Goal: Task Accomplishment & Management: Manage account settings

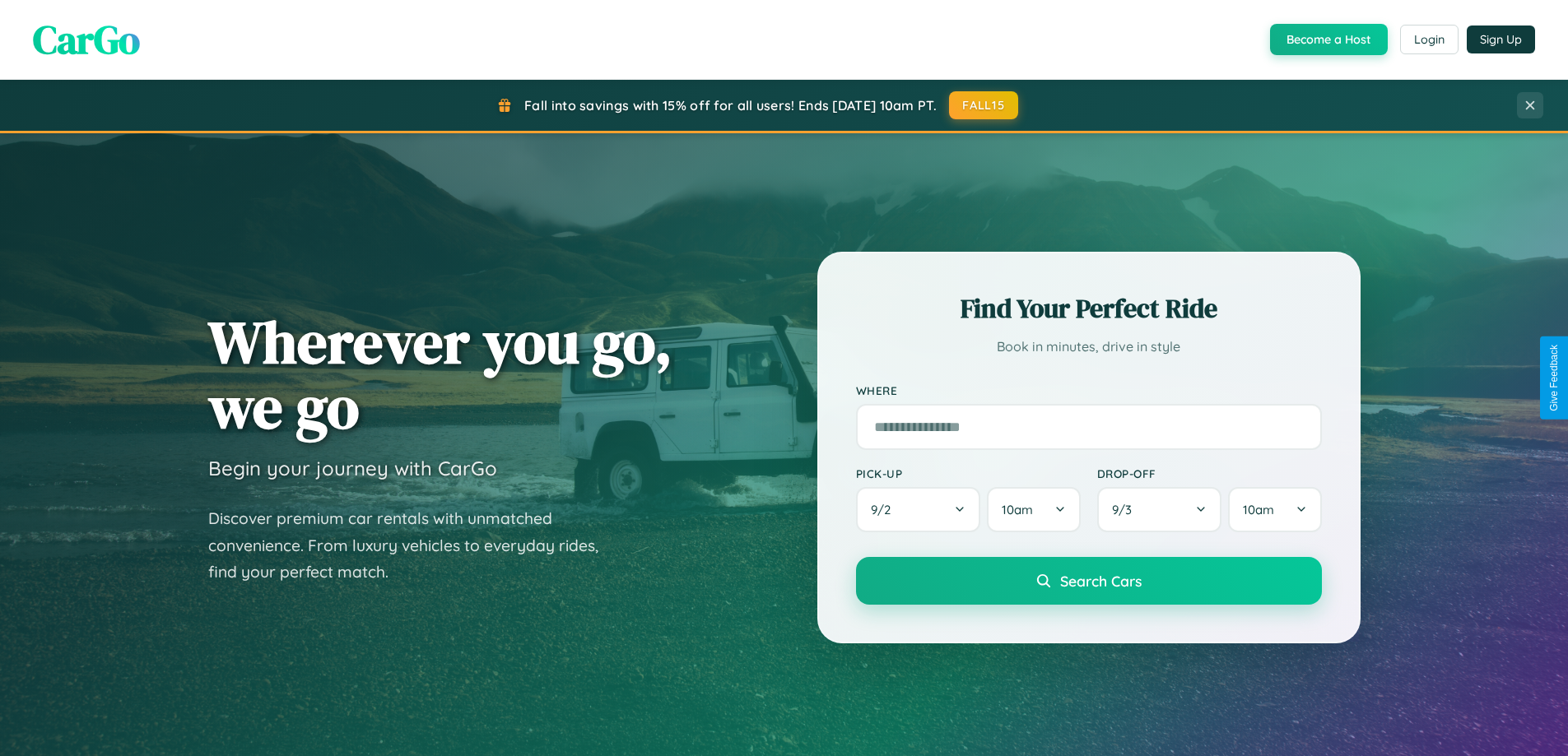
scroll to position [1449, 0]
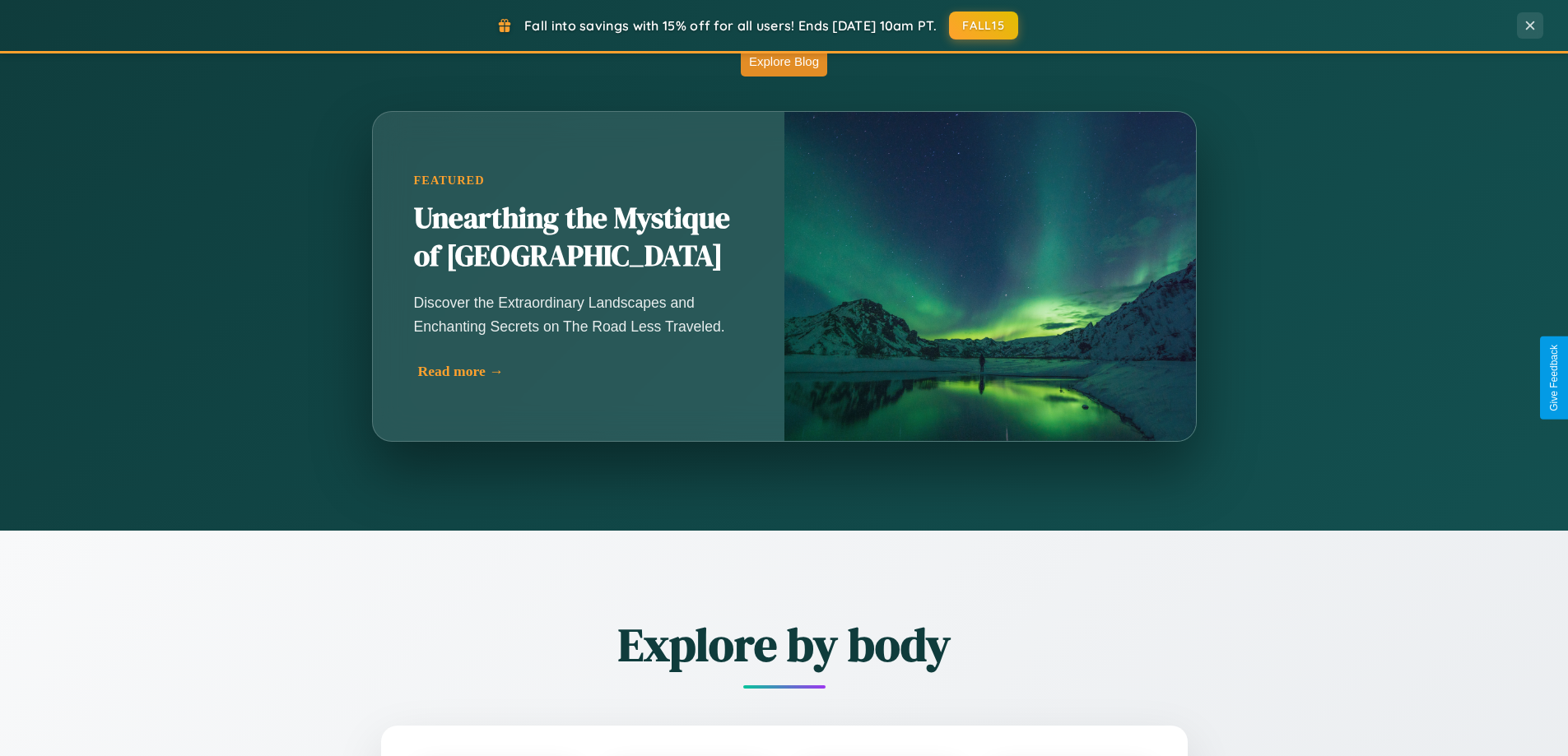
click at [577, 371] on div "Read more →" at bounding box center [583, 371] width 329 height 18
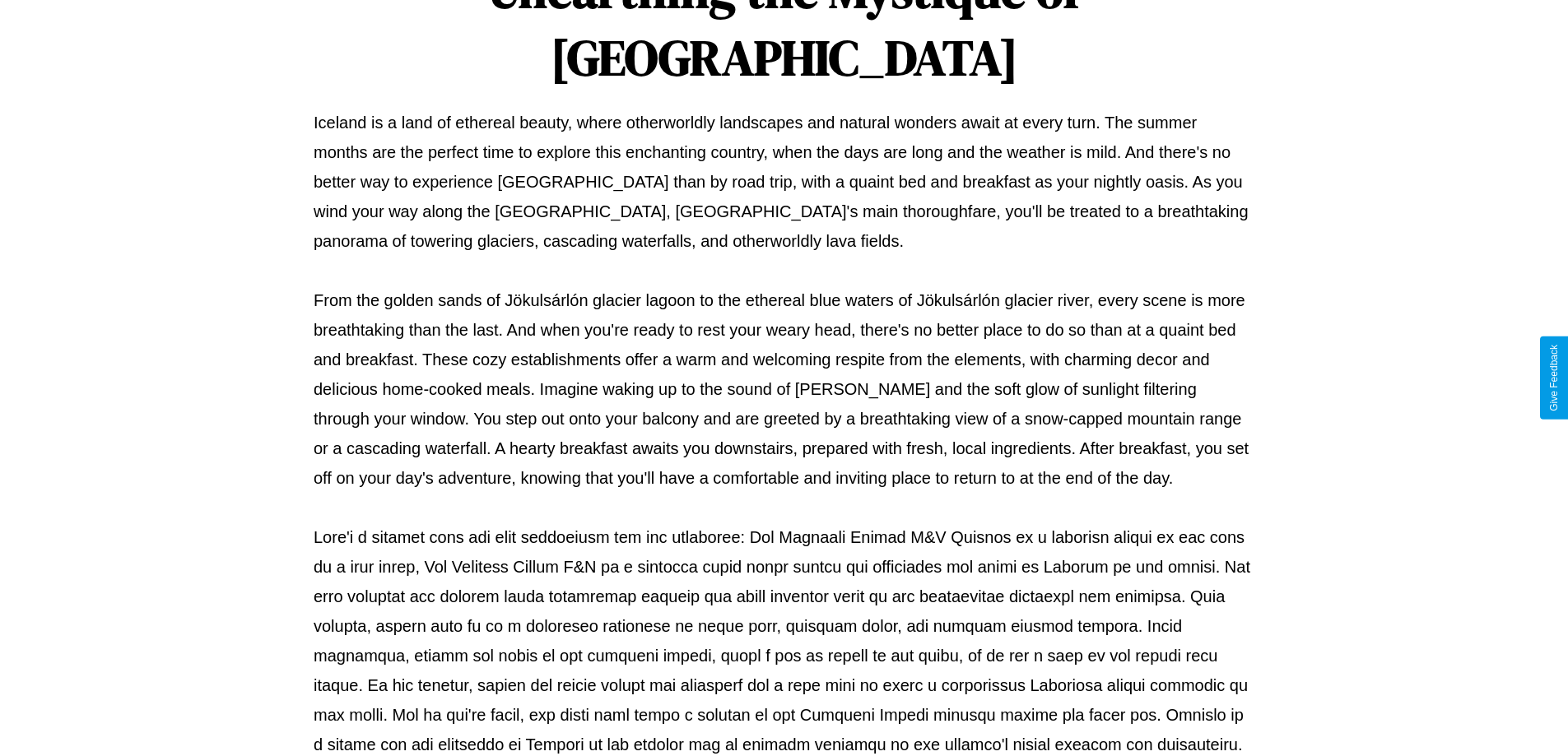
scroll to position [532, 0]
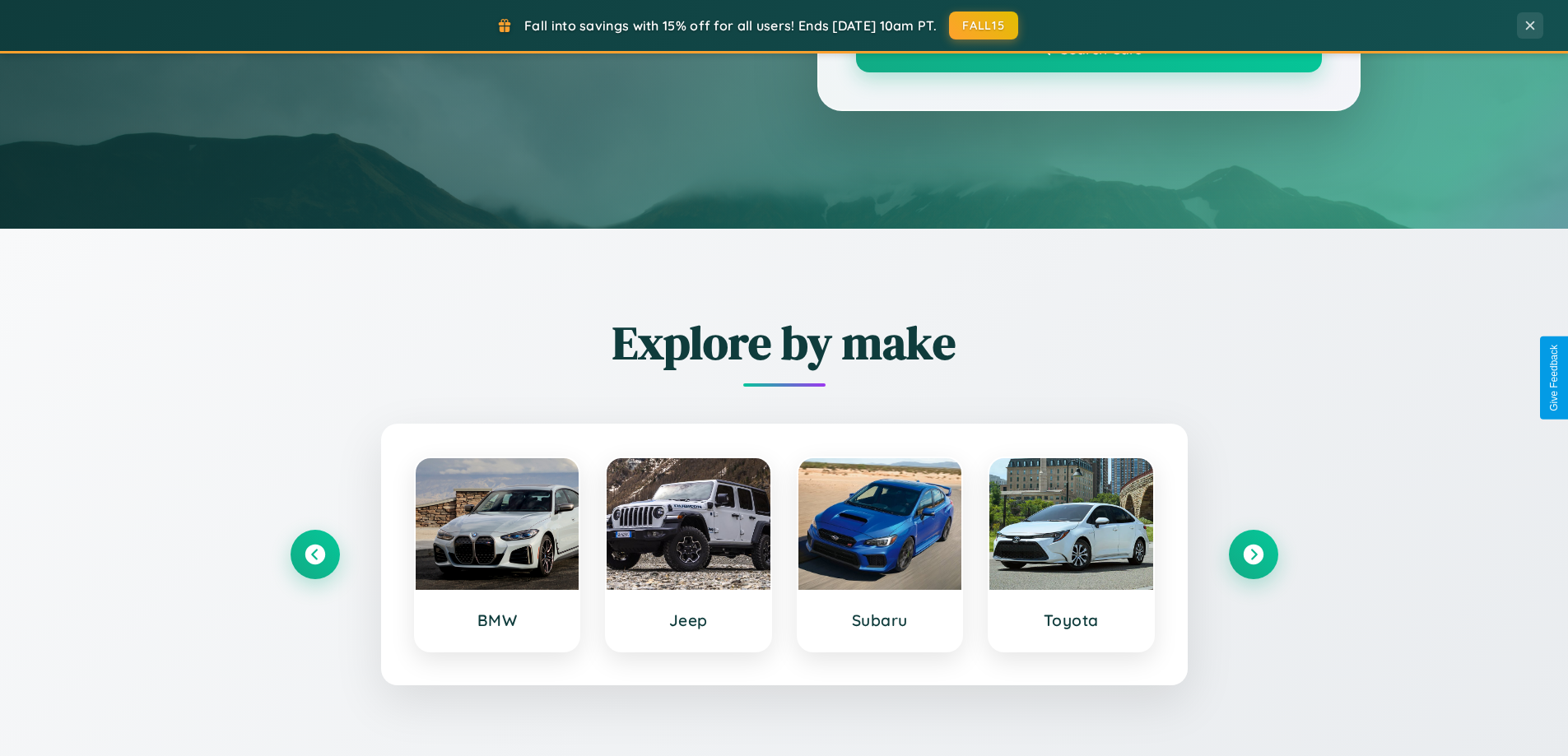
scroll to position [1449, 0]
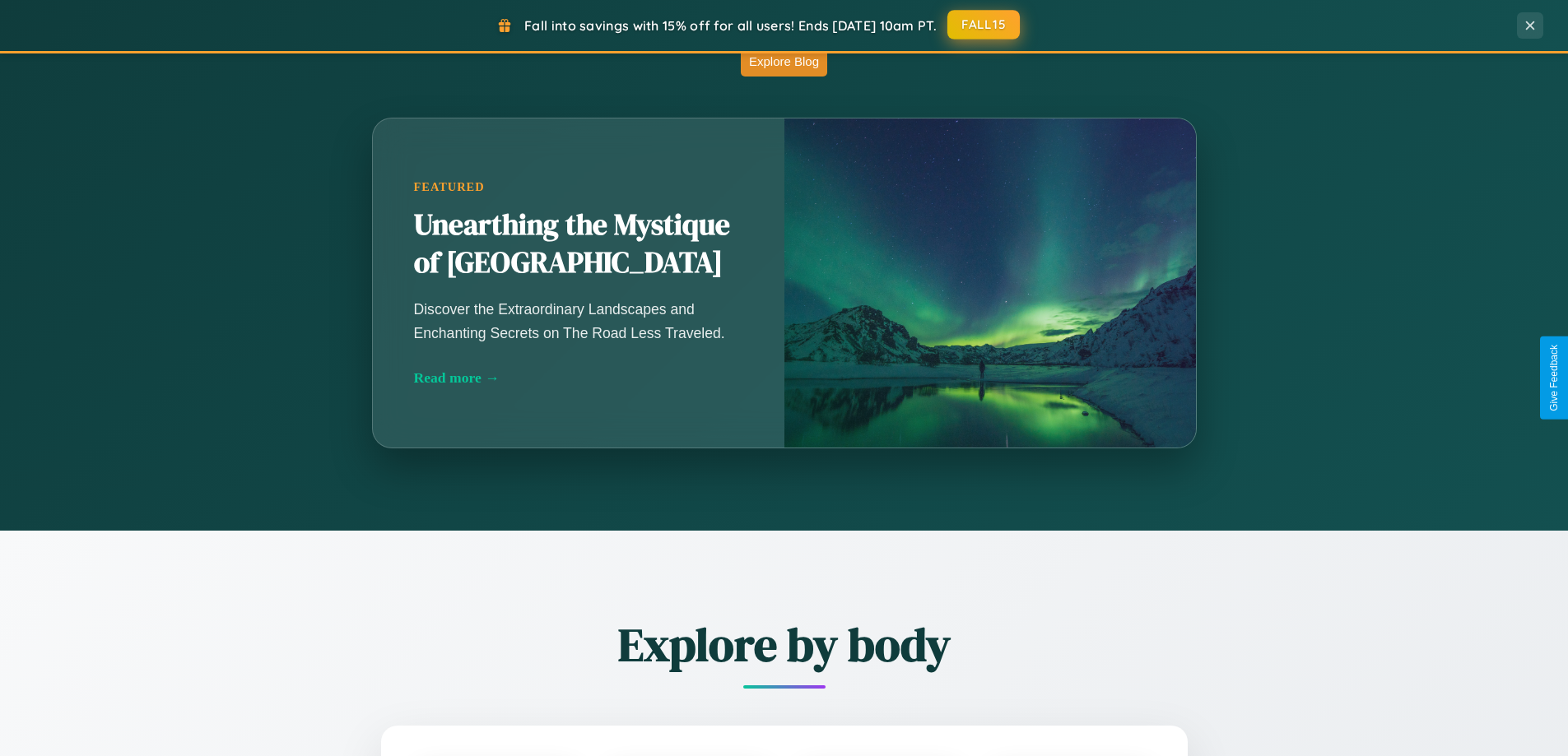
click at [984, 25] on button "FALL15" at bounding box center [983, 25] width 73 height 30
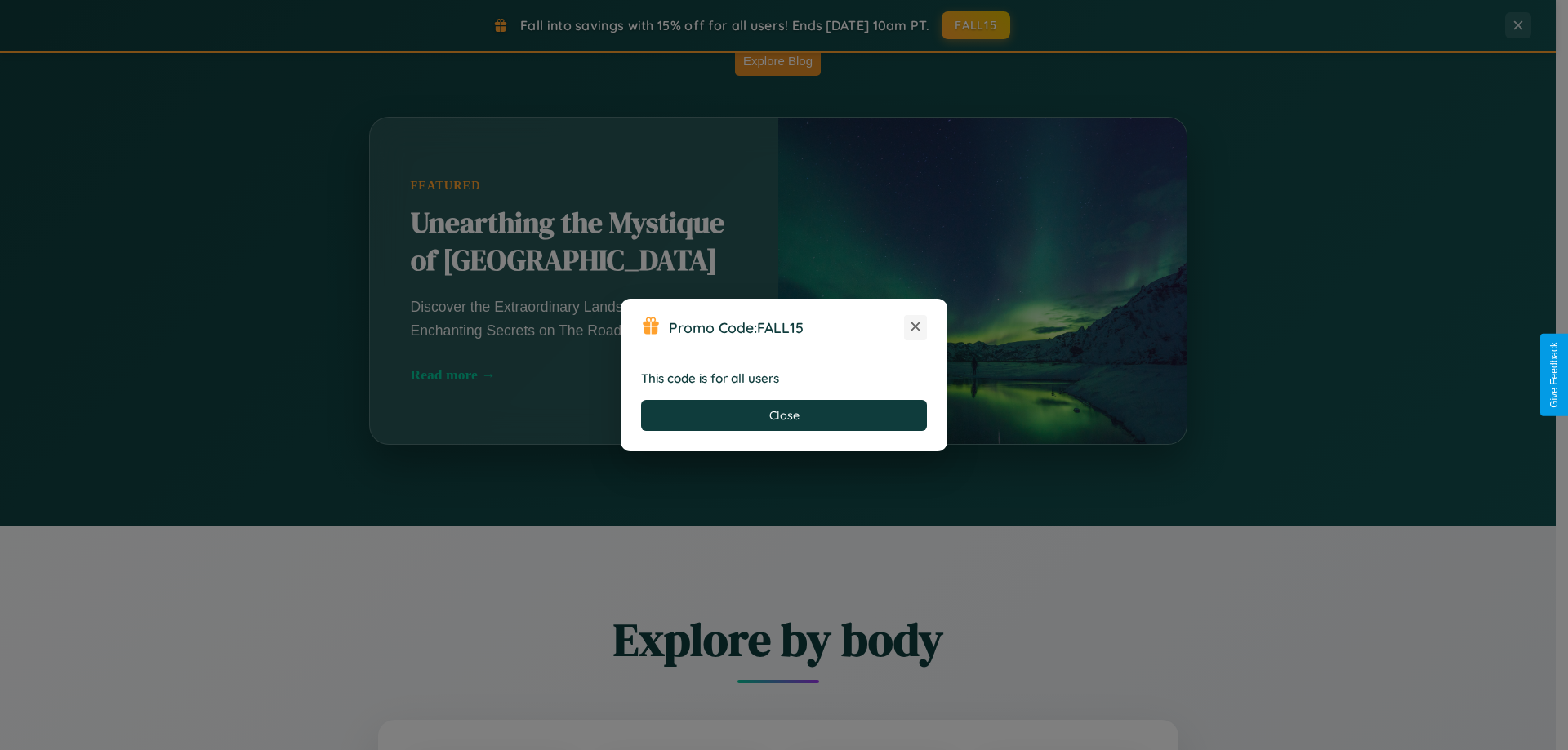
click at [915, 327] on icon at bounding box center [915, 326] width 17 height 17
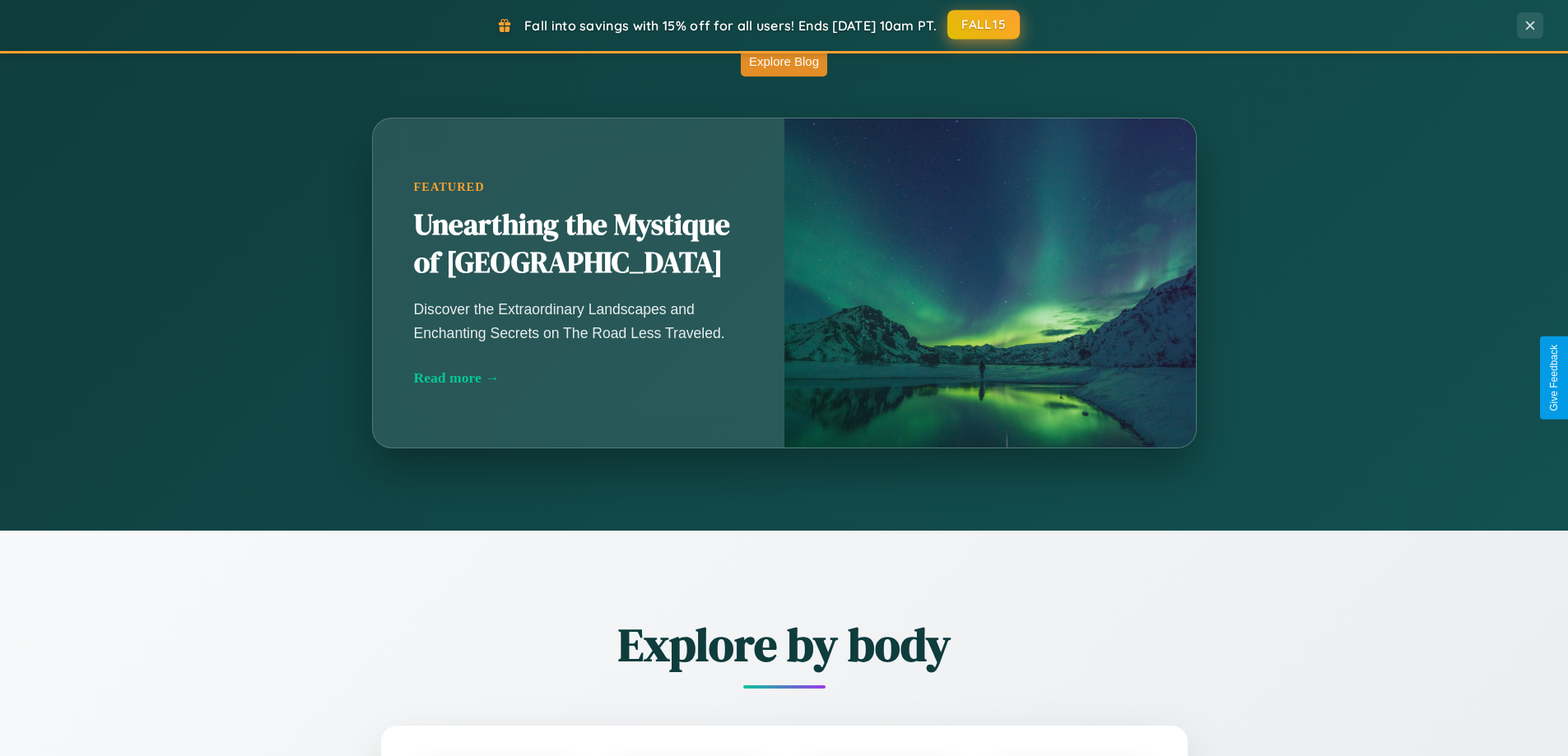
click at [984, 26] on button "FALL15" at bounding box center [983, 25] width 73 height 30
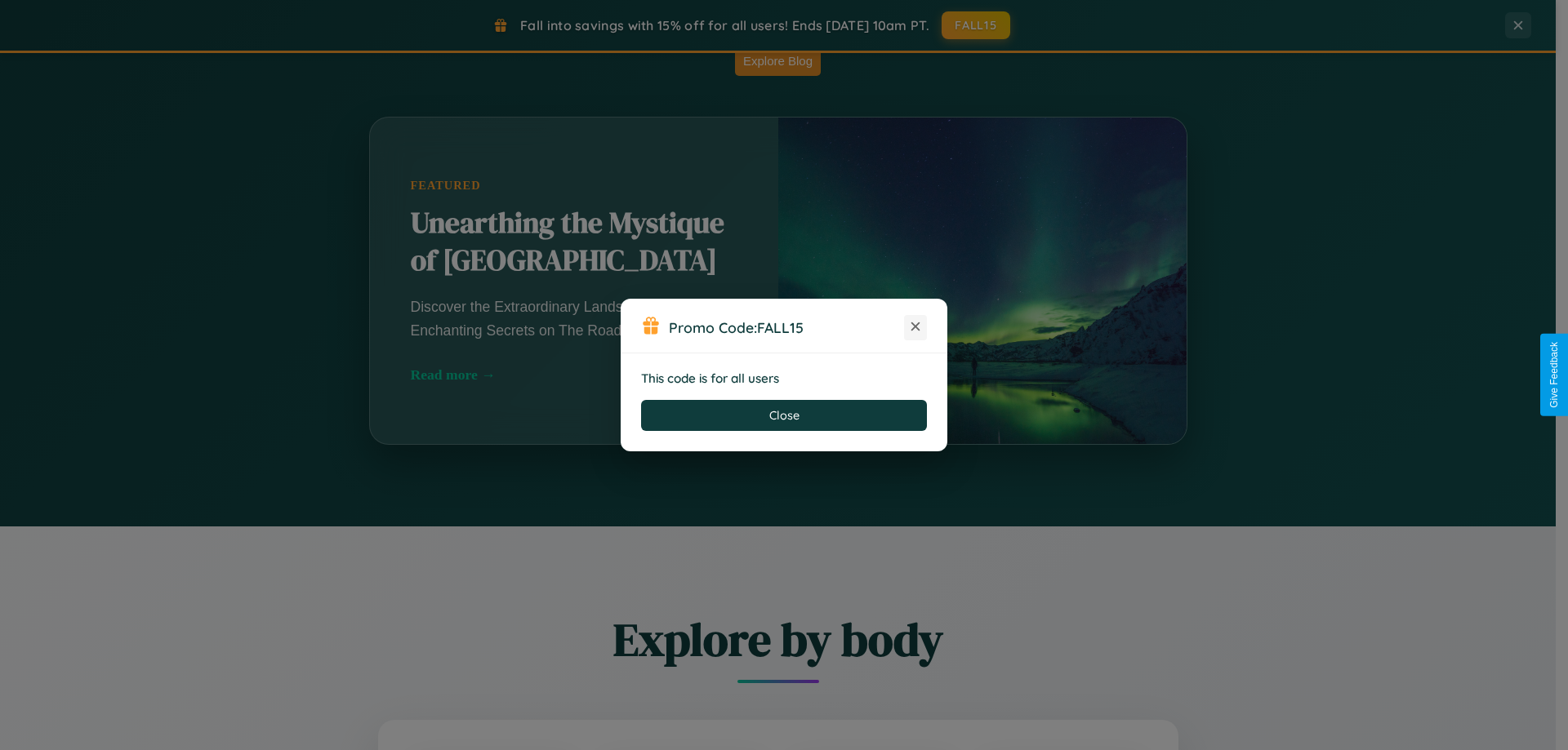
click at [915, 327] on icon at bounding box center [915, 326] width 17 height 17
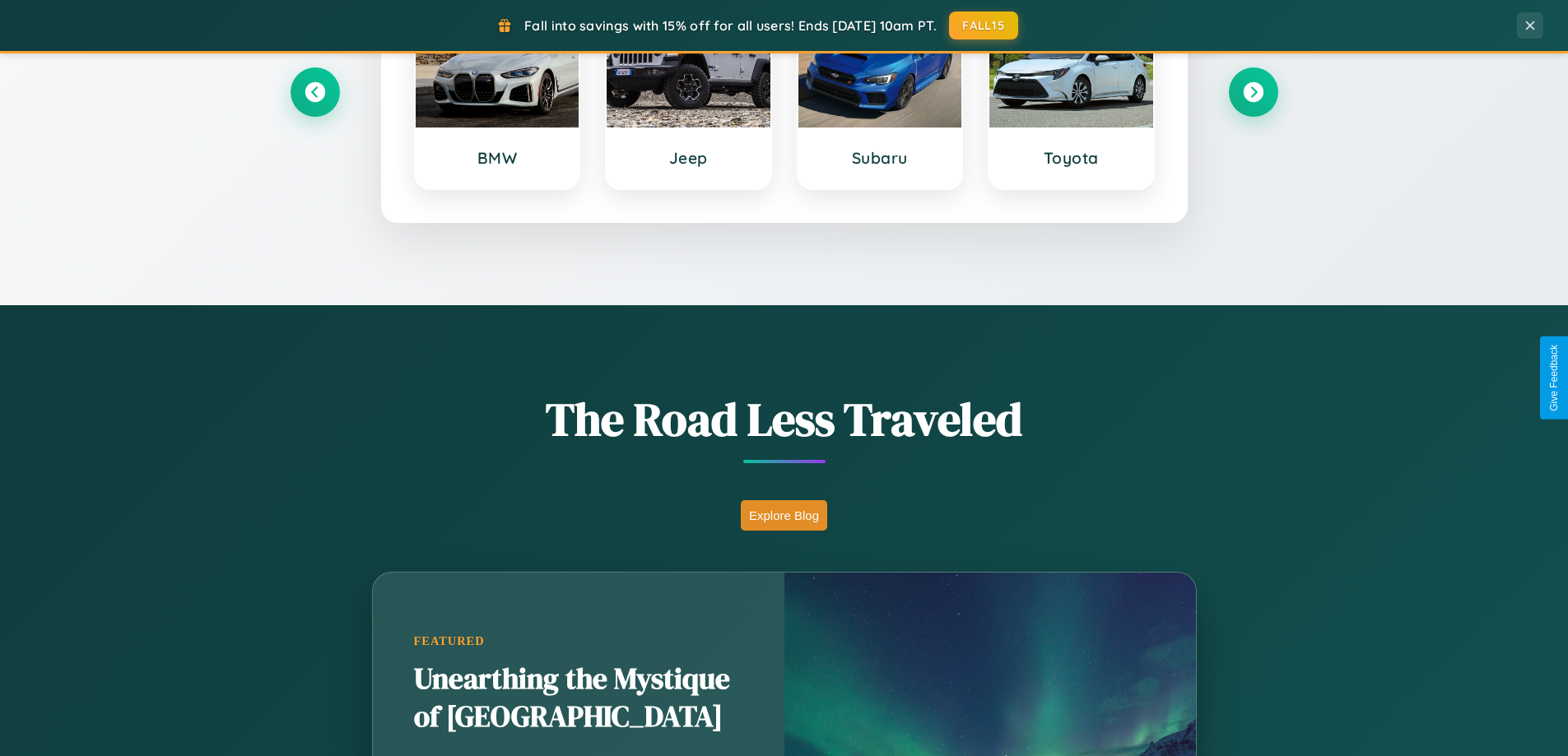
scroll to position [709, 0]
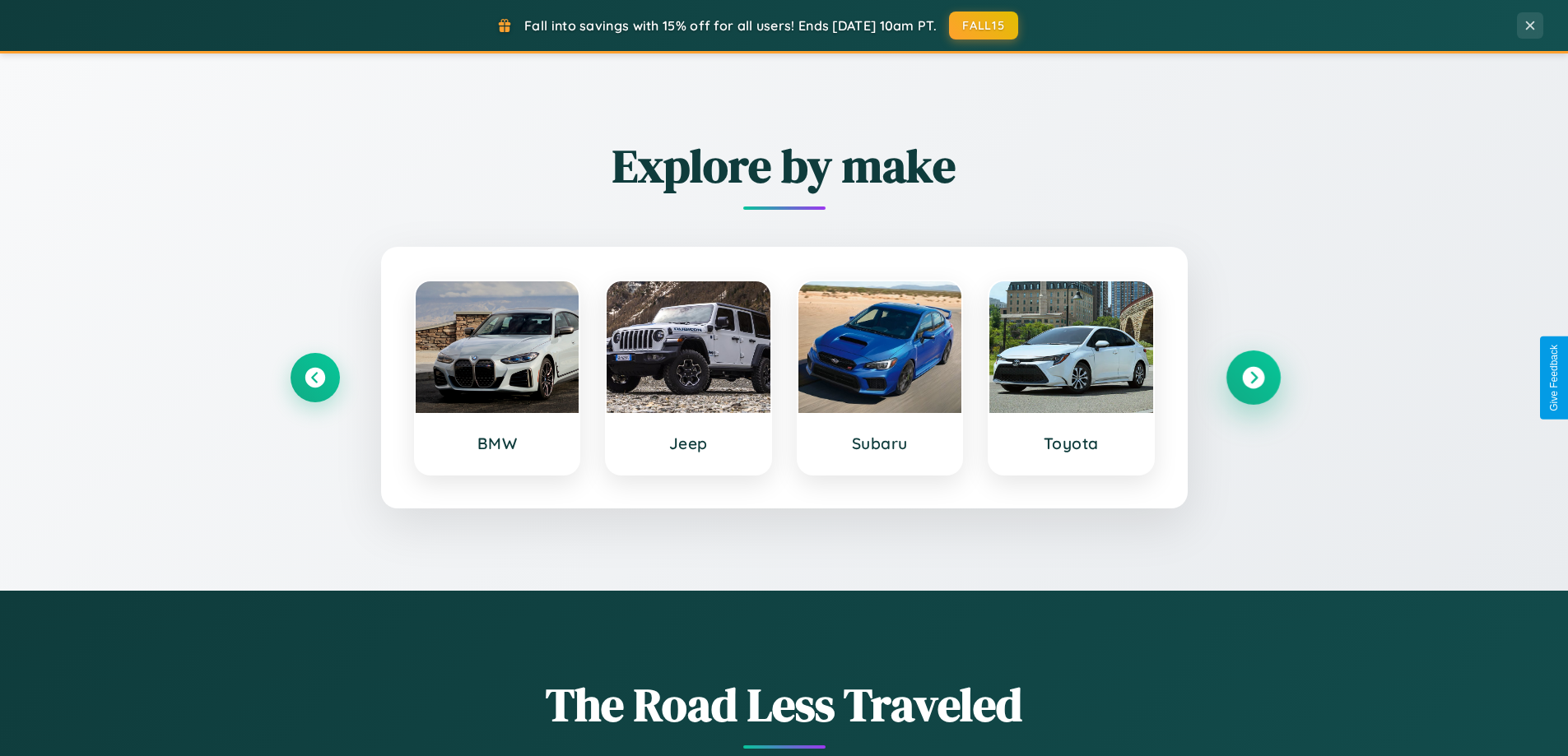
click at [1252, 378] on icon at bounding box center [1252, 378] width 22 height 22
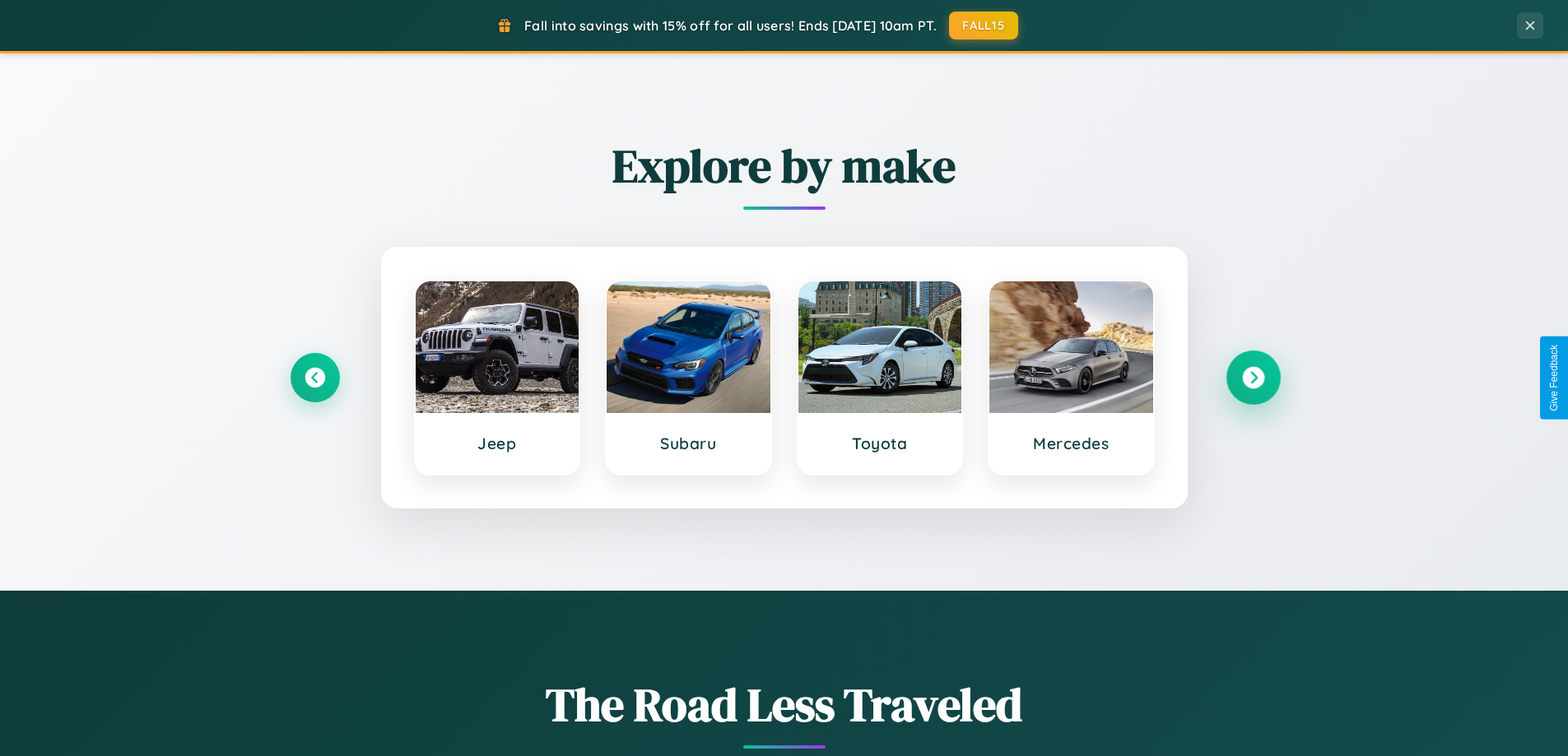
click at [1252, 378] on icon at bounding box center [1252, 378] width 22 height 22
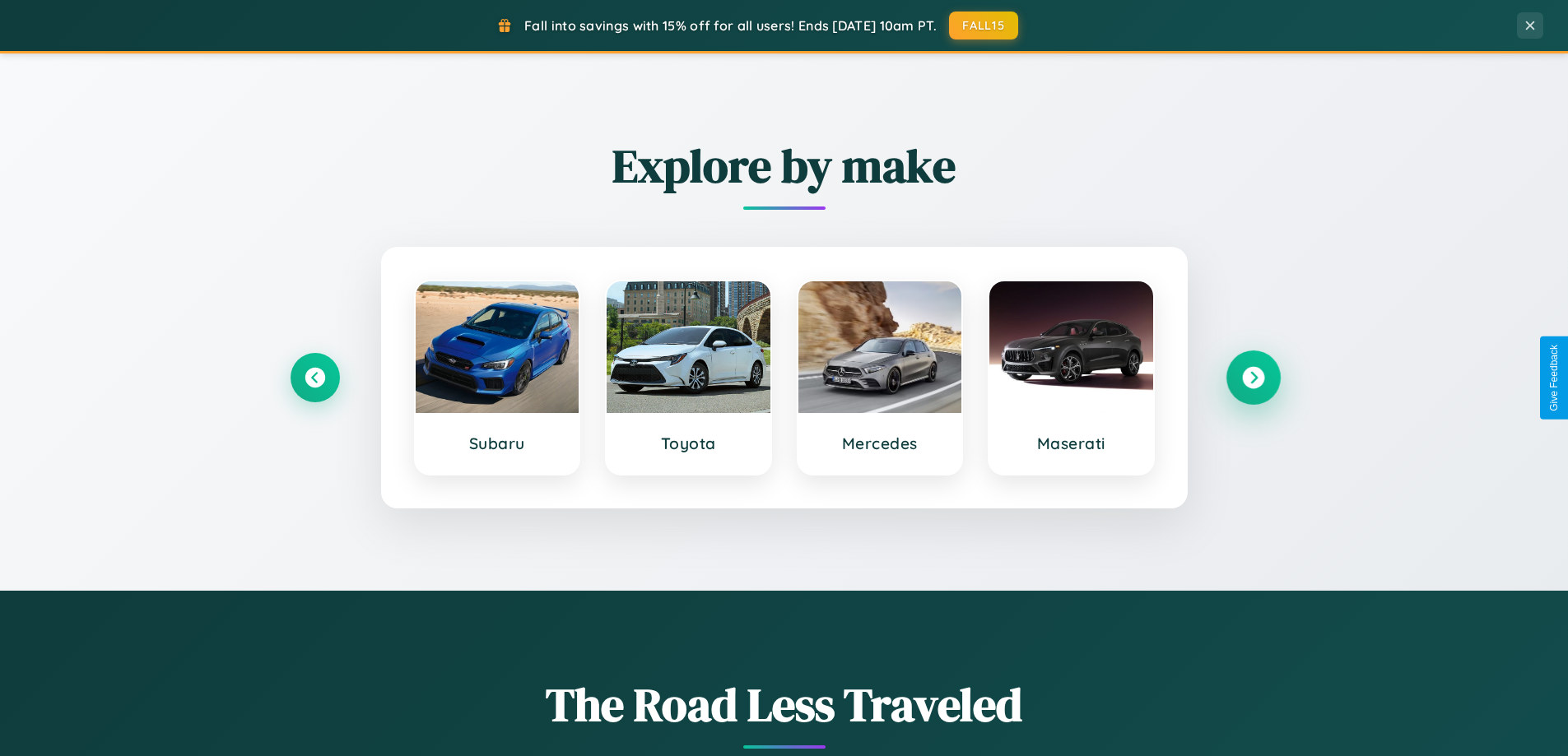
click at [1252, 378] on icon at bounding box center [1252, 378] width 22 height 22
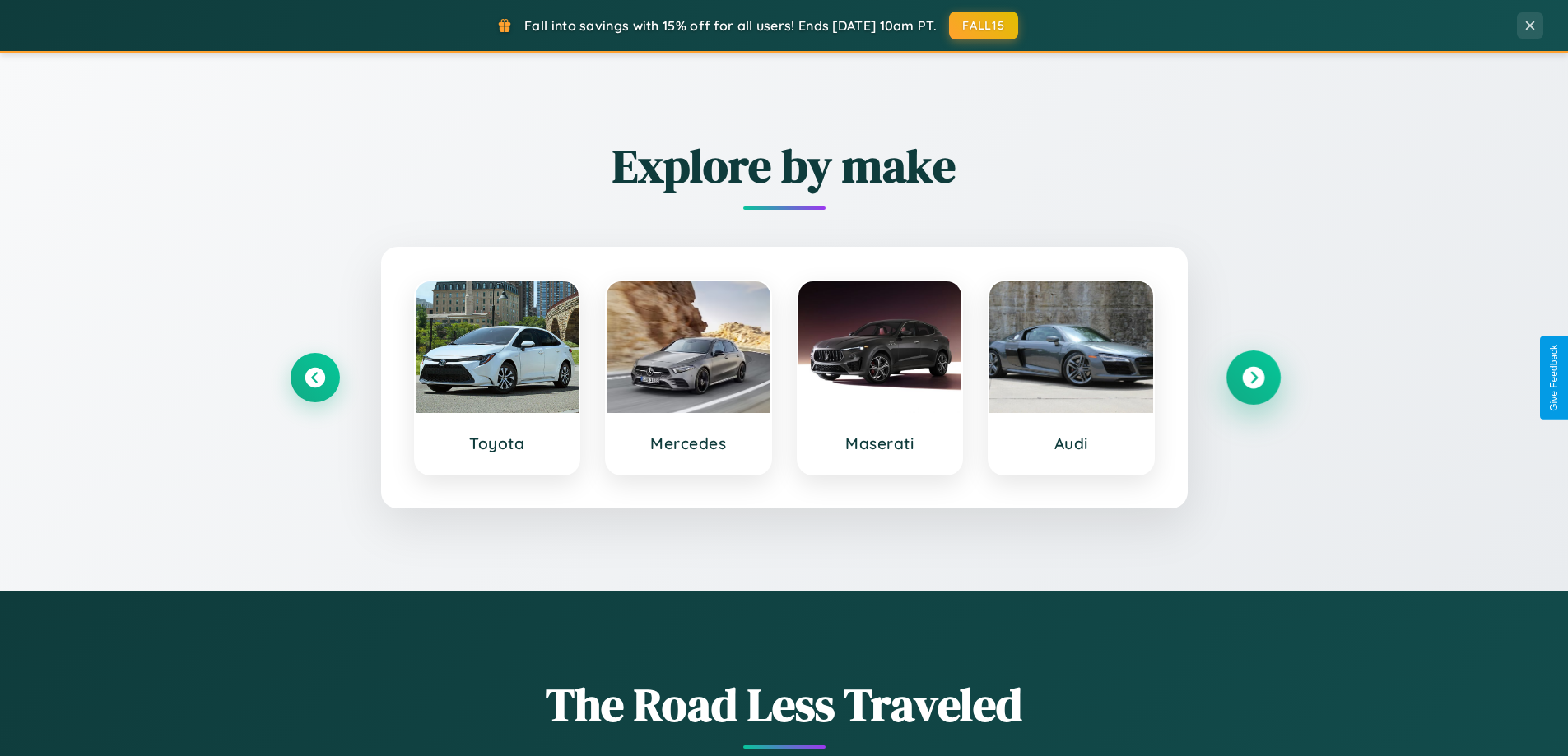
click at [1252, 378] on icon at bounding box center [1252, 378] width 22 height 22
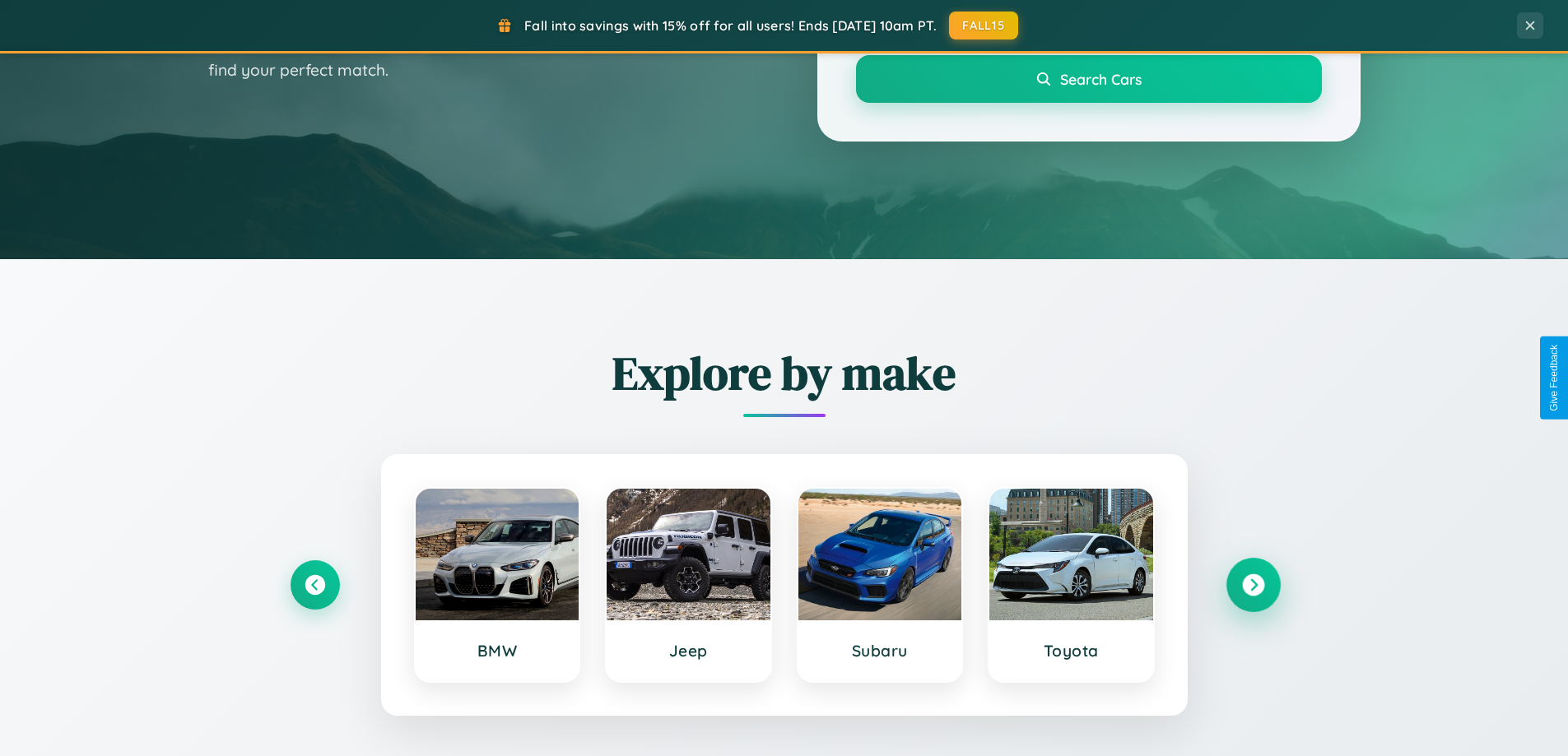
scroll to position [0, 0]
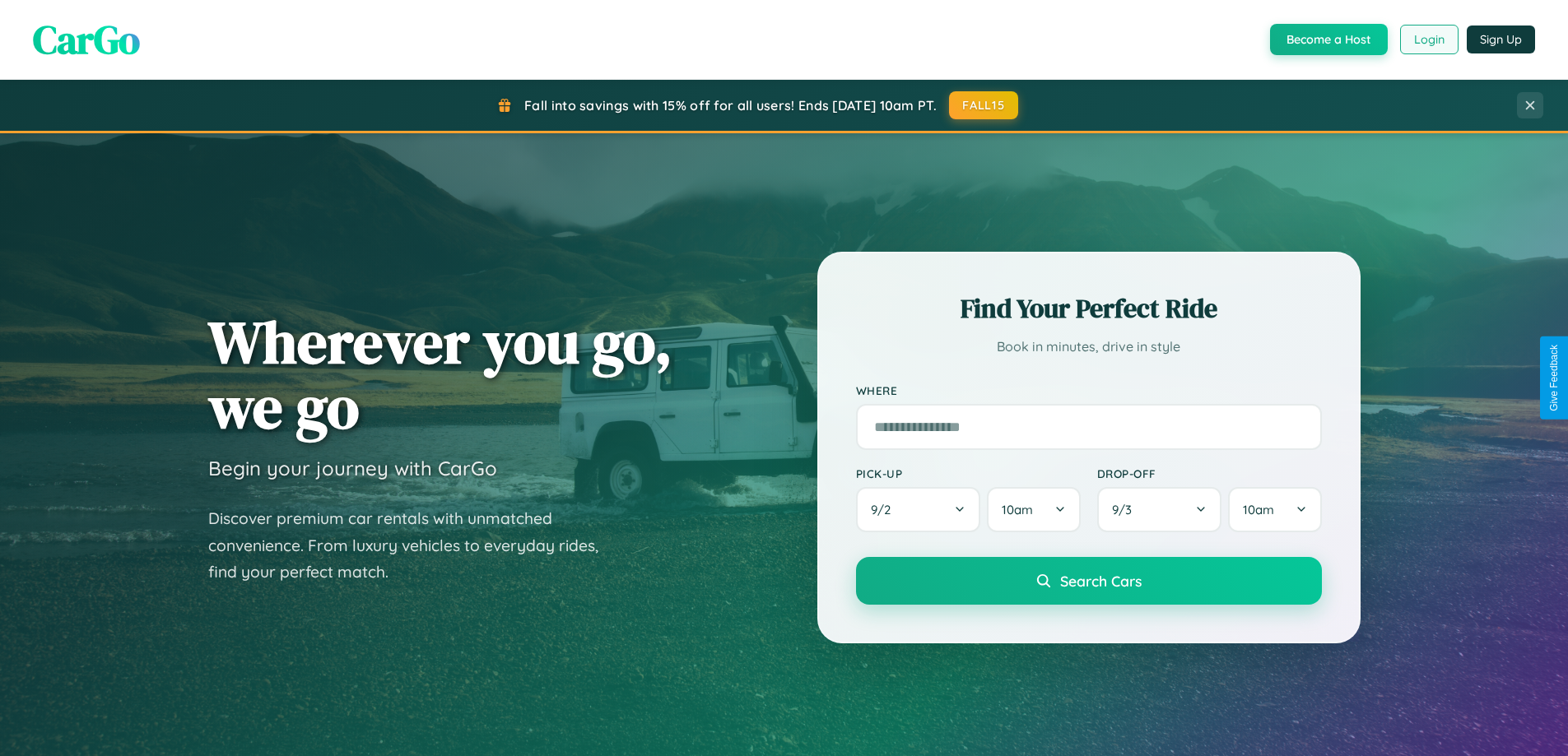
click at [1428, 40] on button "Login" at bounding box center [1429, 40] width 58 height 30
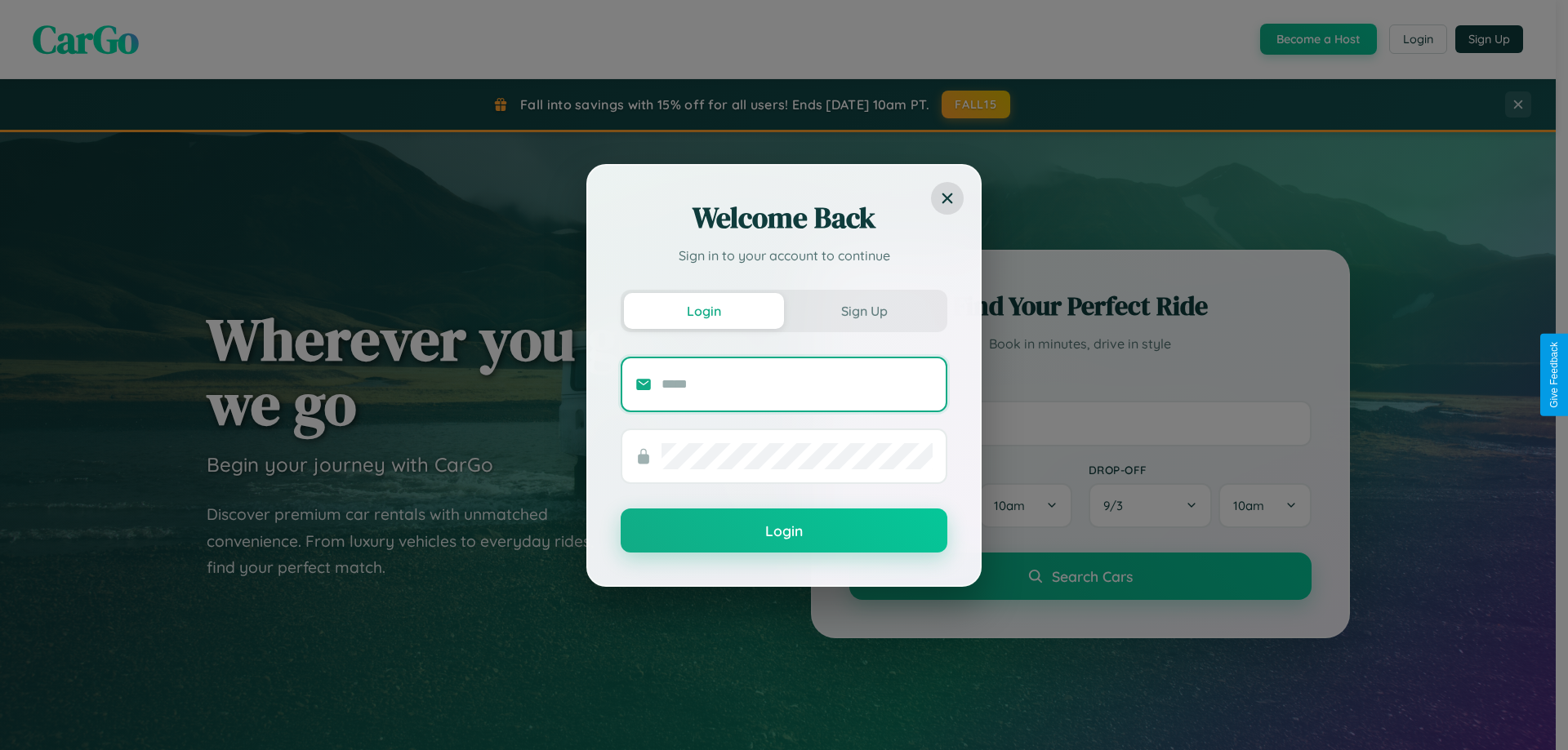
click at [797, 383] on input "text" at bounding box center [797, 384] width 271 height 26
type input "**********"
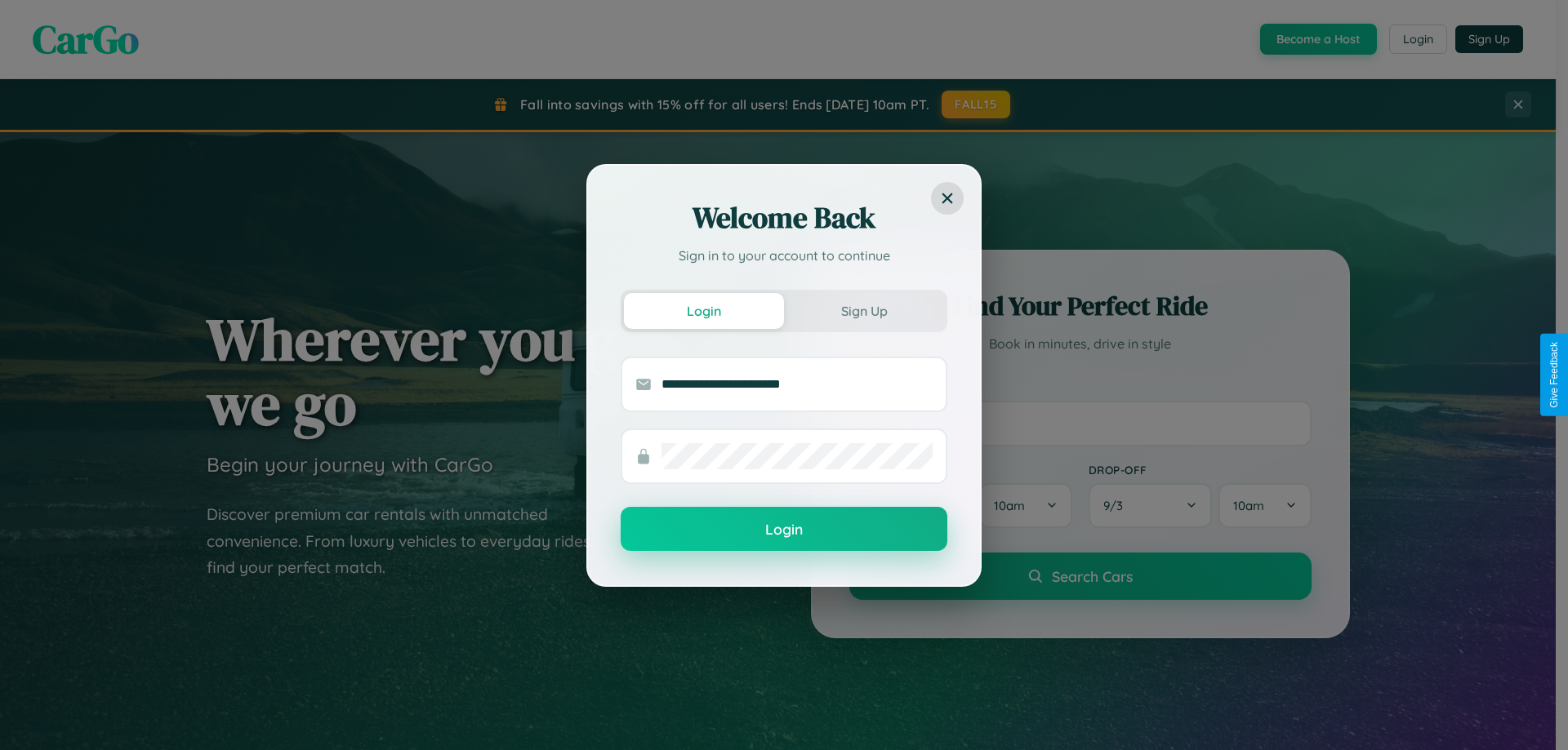
click at [784, 530] on button "Login" at bounding box center [784, 529] width 326 height 44
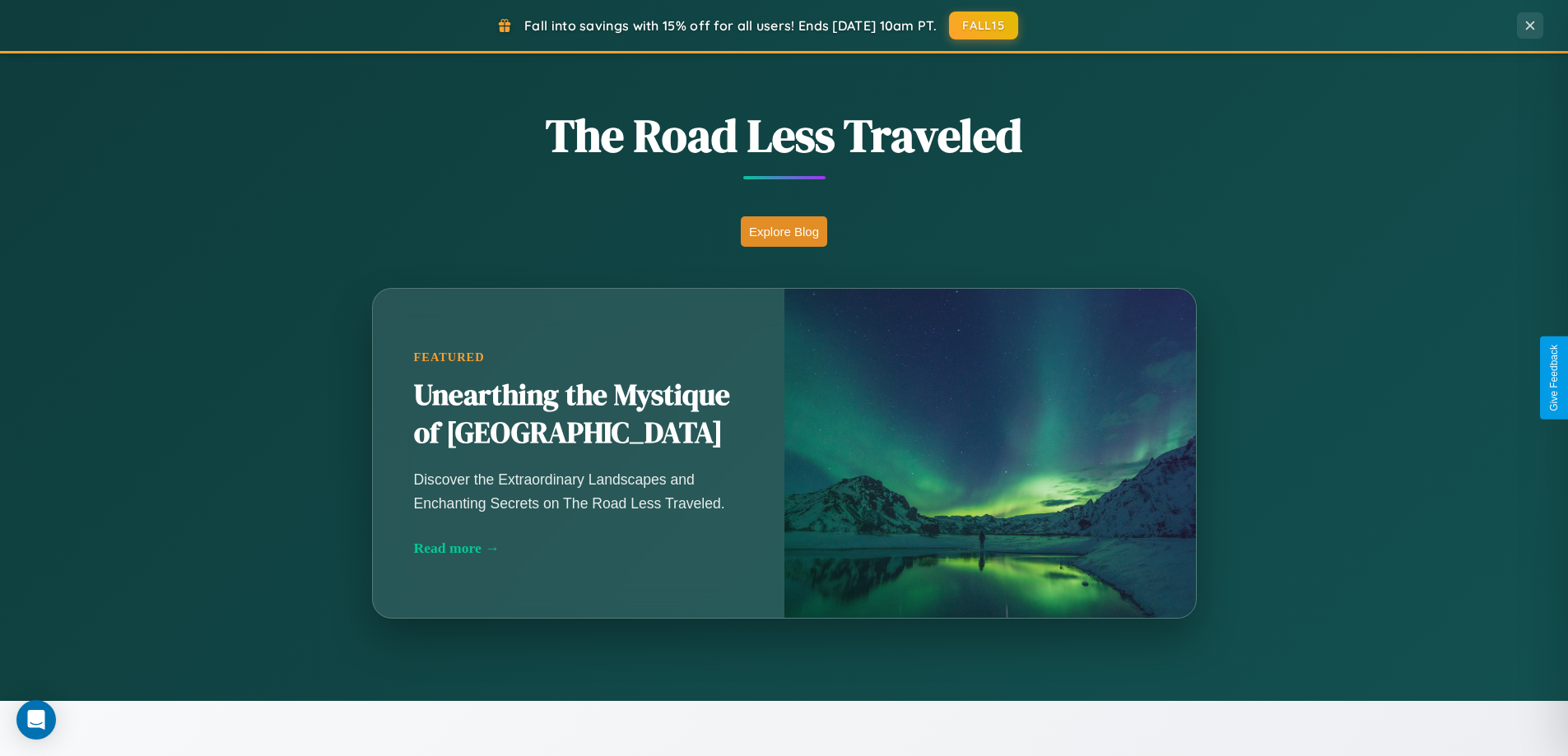
scroll to position [709, 0]
